Goal: Information Seeking & Learning: Learn about a topic

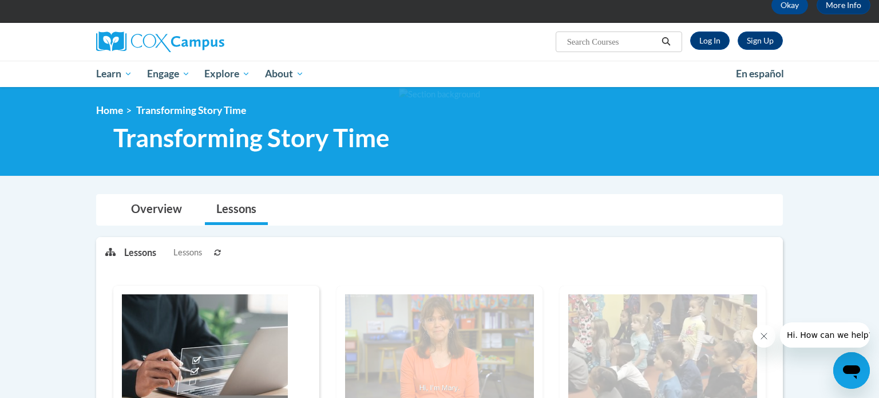
scroll to position [52, 0]
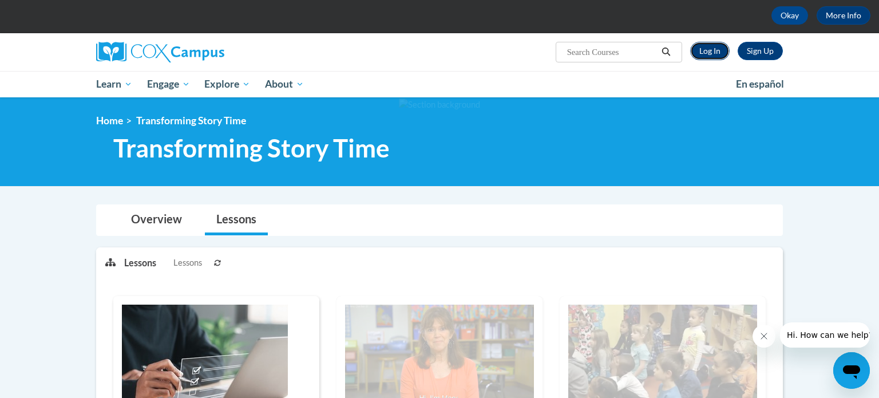
click at [713, 48] on link "Log In" at bounding box center [709, 51] width 39 height 18
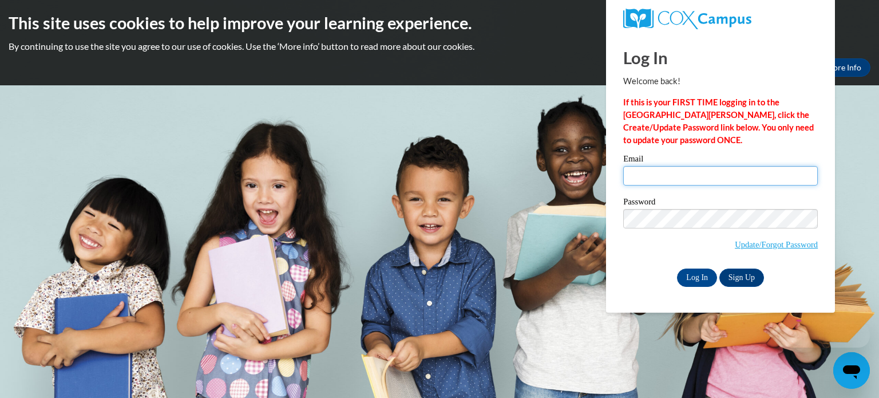
type input "jessica.willis@gc-k12.org"
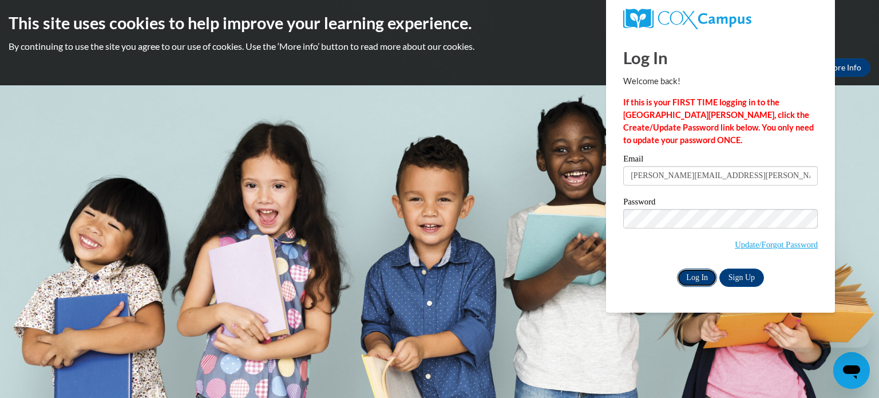
click at [699, 277] on input "Log In" at bounding box center [697, 277] width 40 height 18
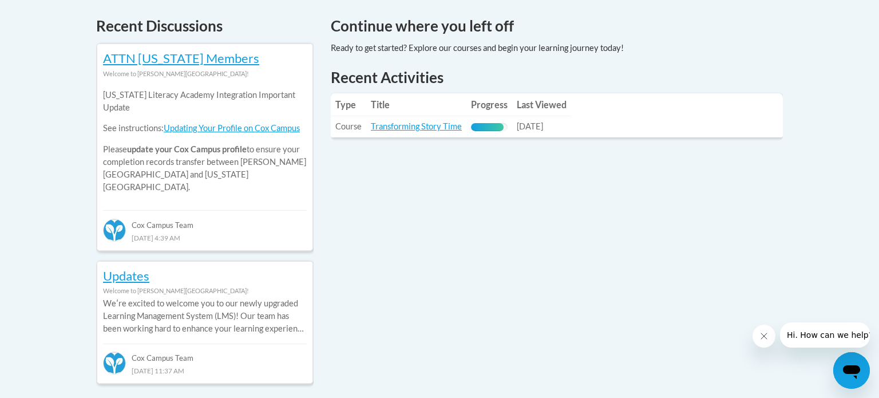
scroll to position [480, 0]
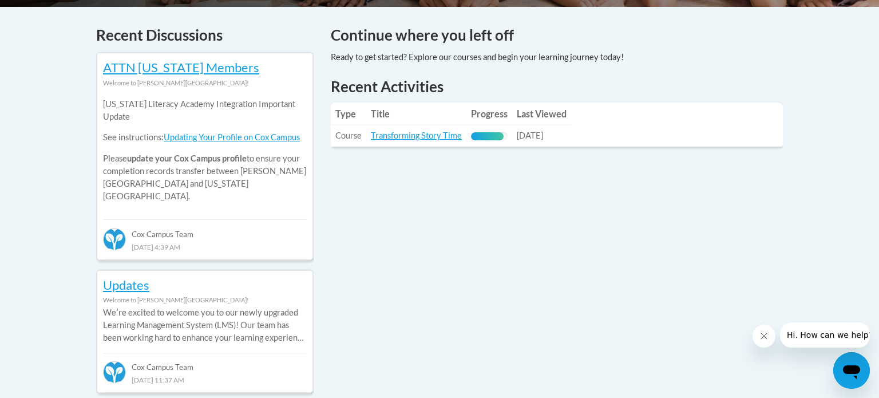
click at [520, 134] on span "09/15/2025" at bounding box center [529, 135] width 26 height 10
click at [439, 137] on link "Transforming Story Time" at bounding box center [416, 135] width 91 height 10
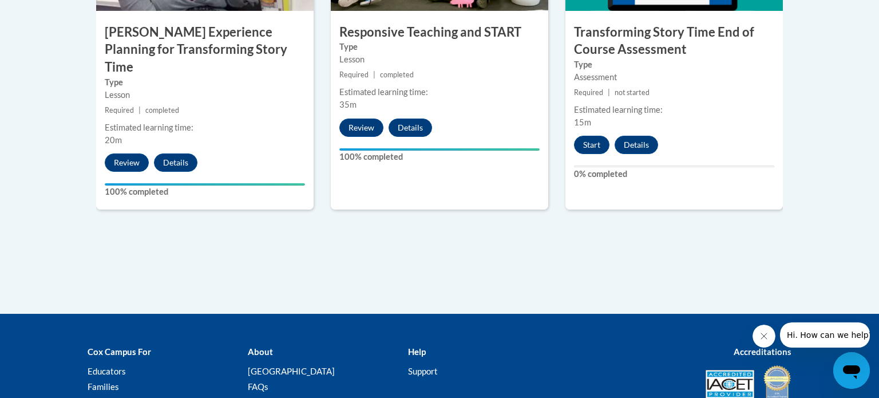
scroll to position [1118, 0]
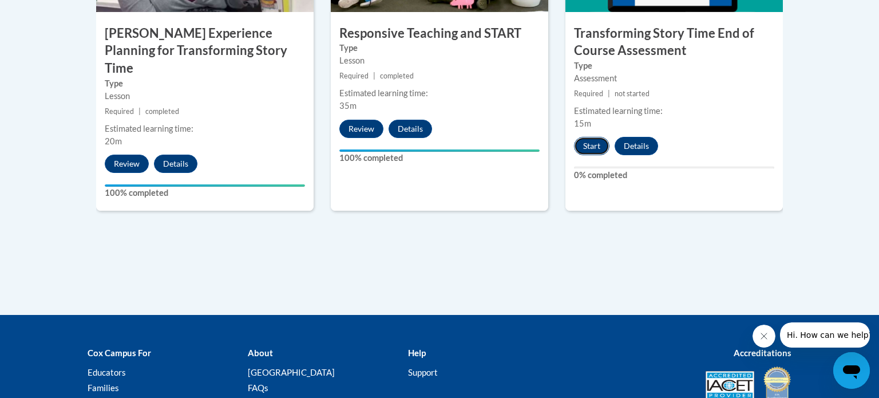
click at [594, 144] on button "Start" at bounding box center [591, 146] width 35 height 18
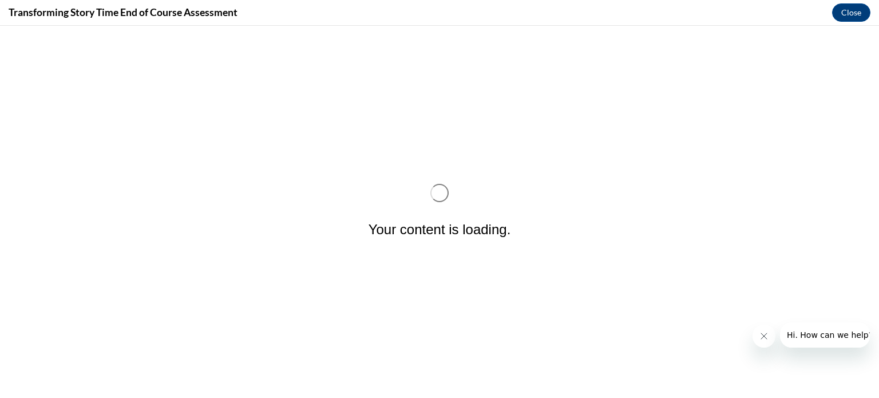
scroll to position [0, 0]
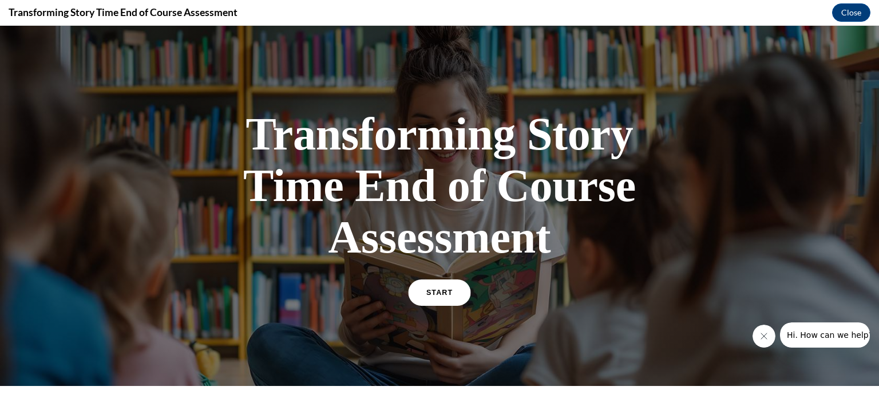
click at [444, 289] on span "START" at bounding box center [439, 292] width 26 height 9
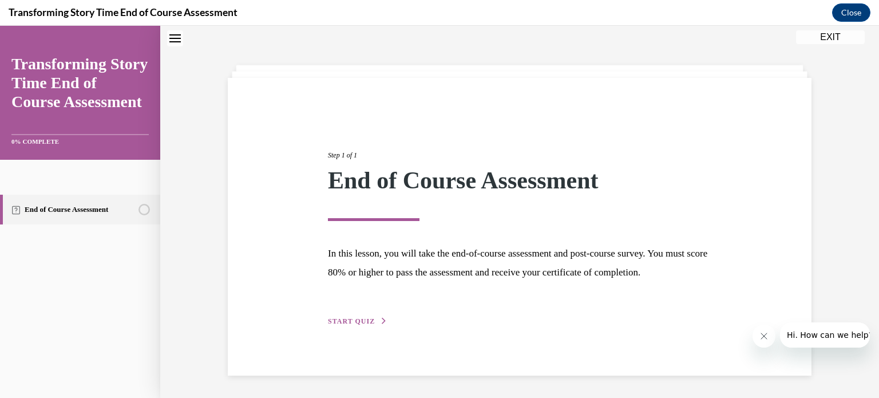
scroll to position [52, 0]
